Goal: Find specific page/section: Find specific page/section

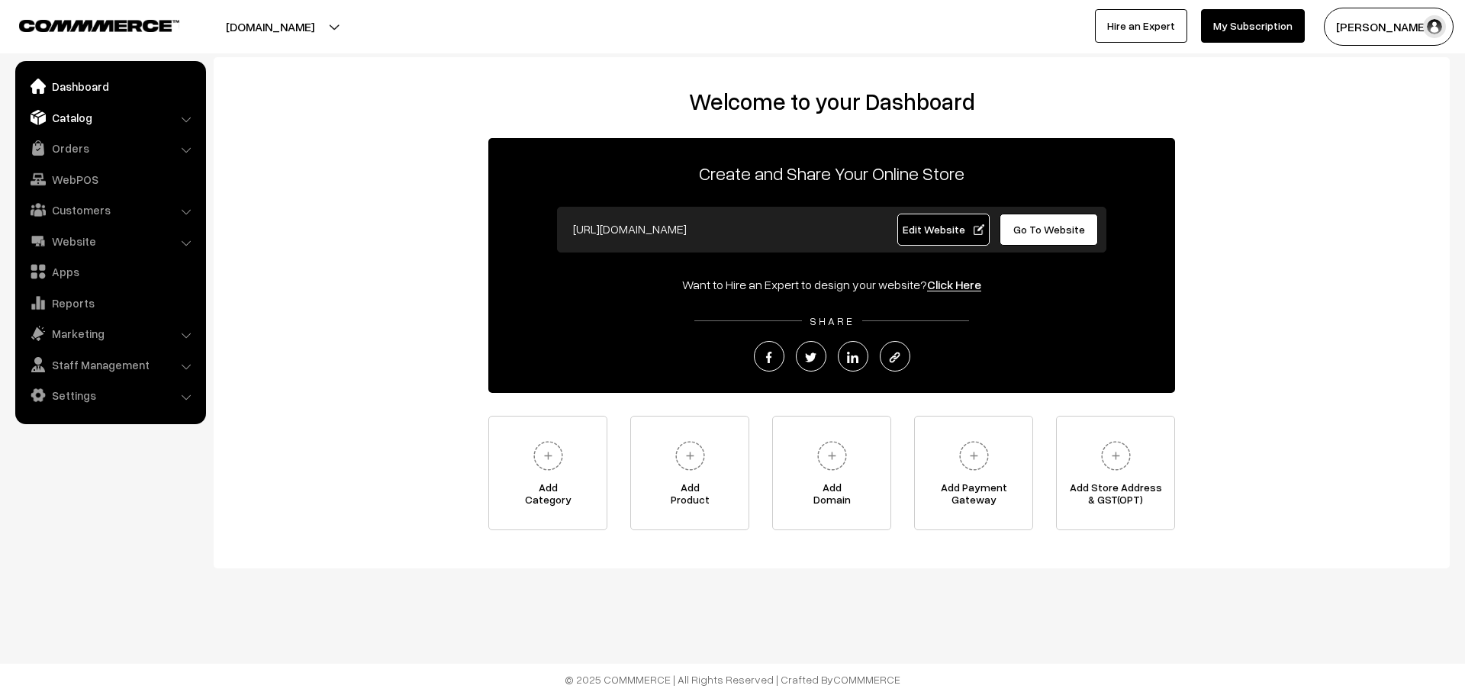
click at [58, 117] on link "Catalog" at bounding box center [110, 117] width 182 height 27
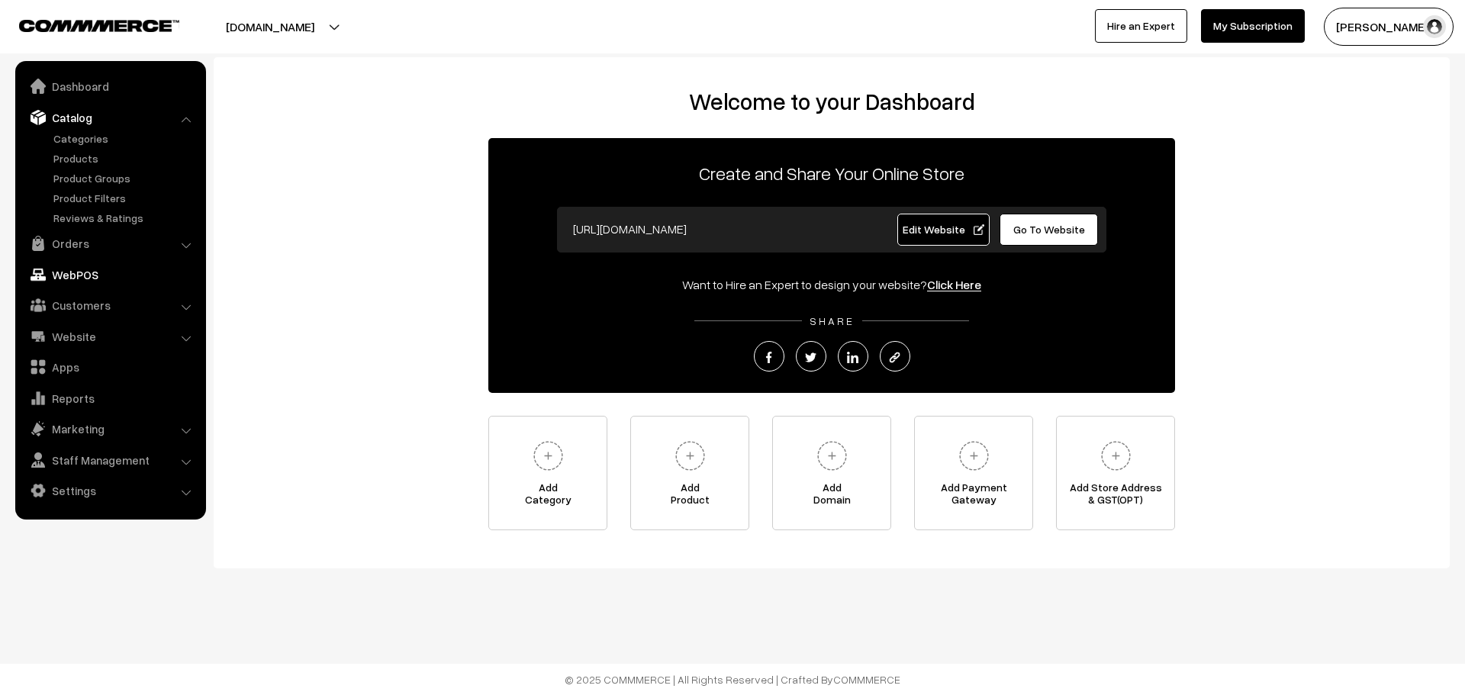
click at [69, 271] on link "WebPOS" at bounding box center [110, 274] width 182 height 27
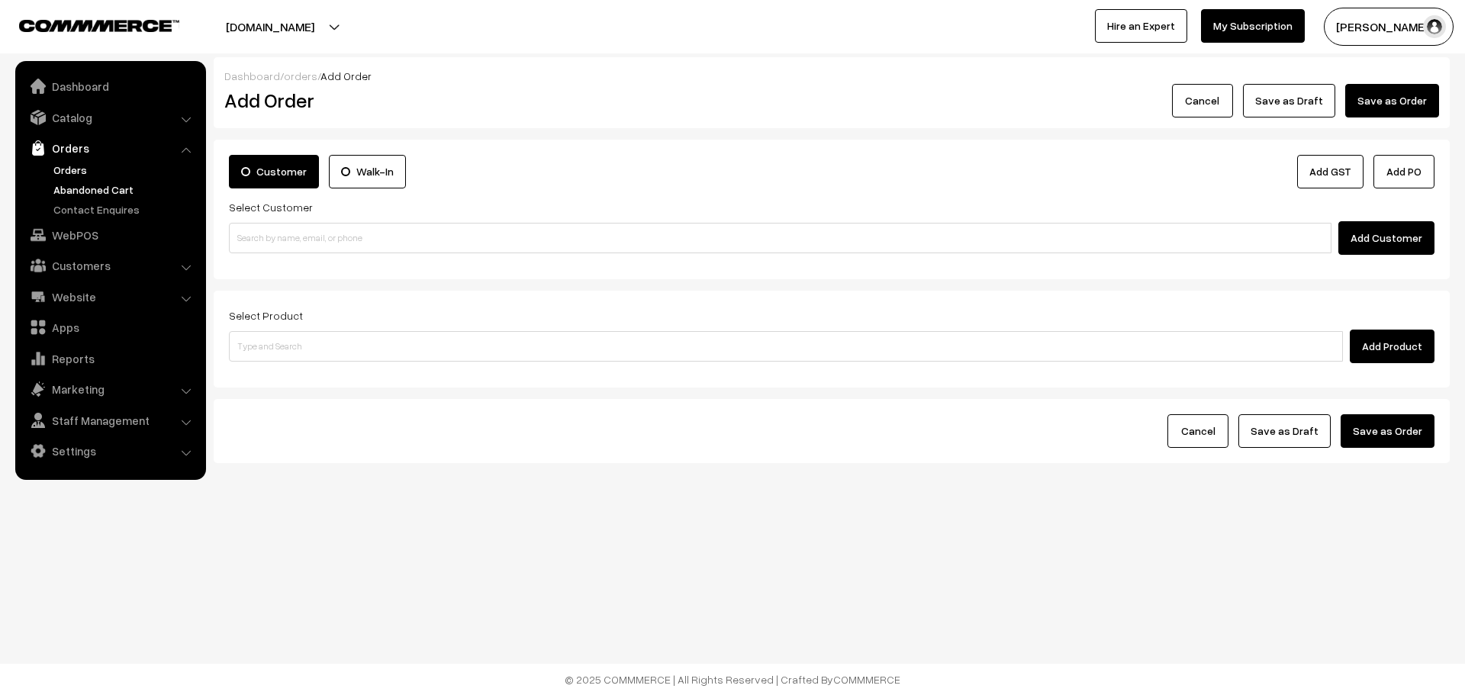
click at [79, 188] on link "Abandoned Cart" at bounding box center [125, 190] width 151 height 16
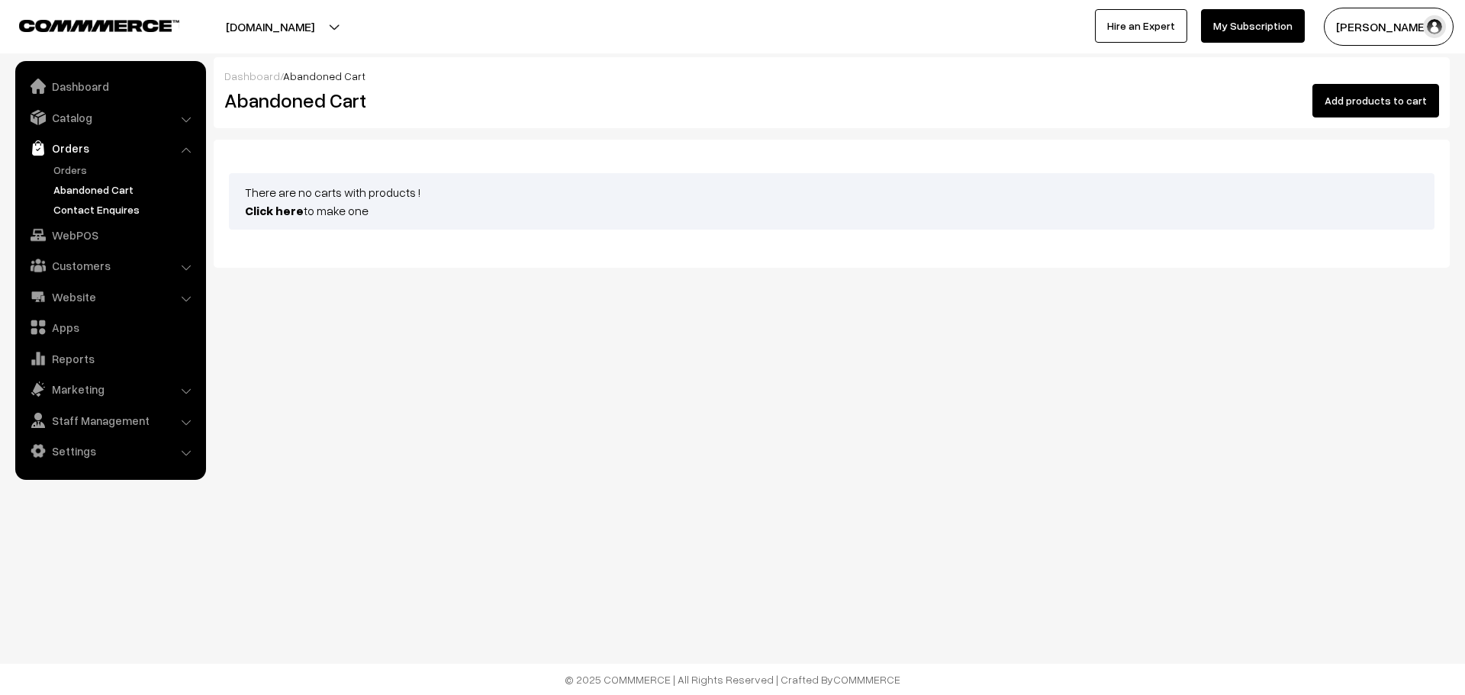
click at [105, 208] on link "Contact Enquires" at bounding box center [125, 209] width 151 height 16
